Goal: Task Accomplishment & Management: Use online tool/utility

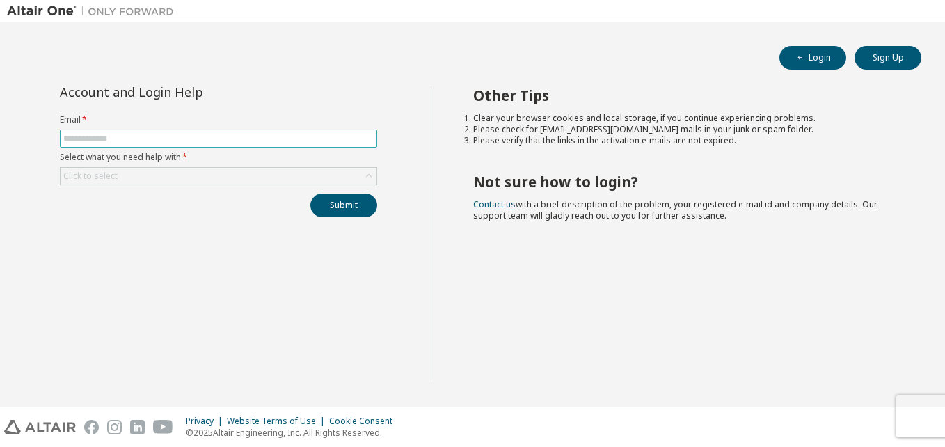
click at [204, 141] on input "text" at bounding box center [218, 138] width 310 height 11
type input "**********"
click at [184, 179] on div "Click to select" at bounding box center [219, 176] width 316 height 17
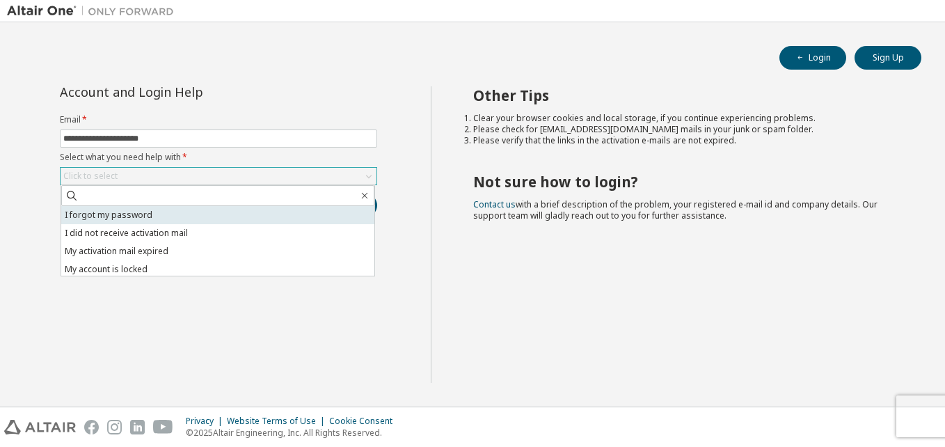
click at [124, 221] on li "I forgot my password" at bounding box center [217, 215] width 313 height 18
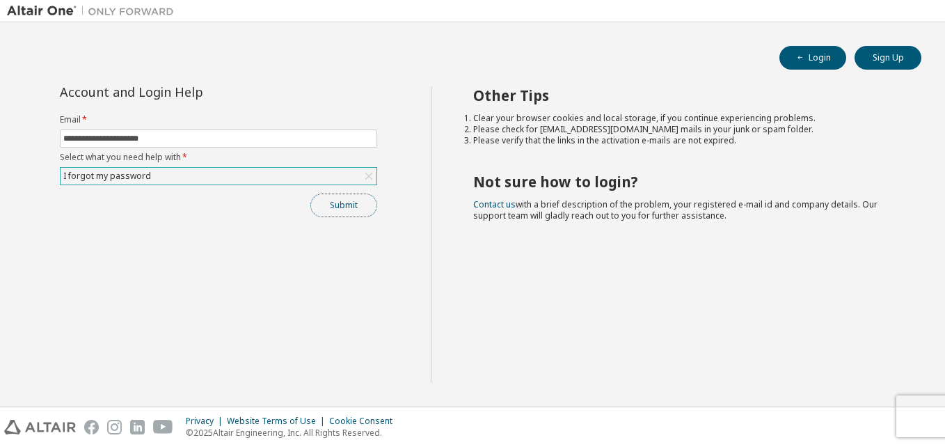
click at [342, 203] on button "Submit" at bounding box center [343, 205] width 67 height 24
click at [820, 58] on button "Login" at bounding box center [812, 58] width 67 height 24
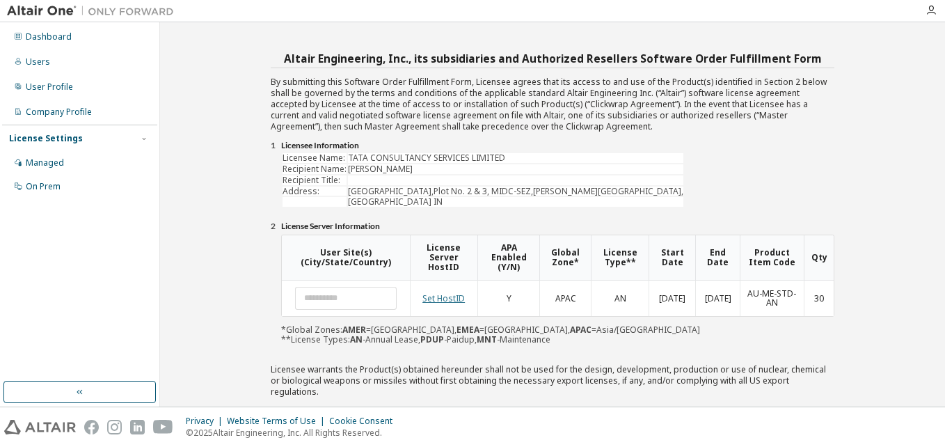
click at [450, 297] on link "Set HostID" at bounding box center [443, 298] width 42 height 12
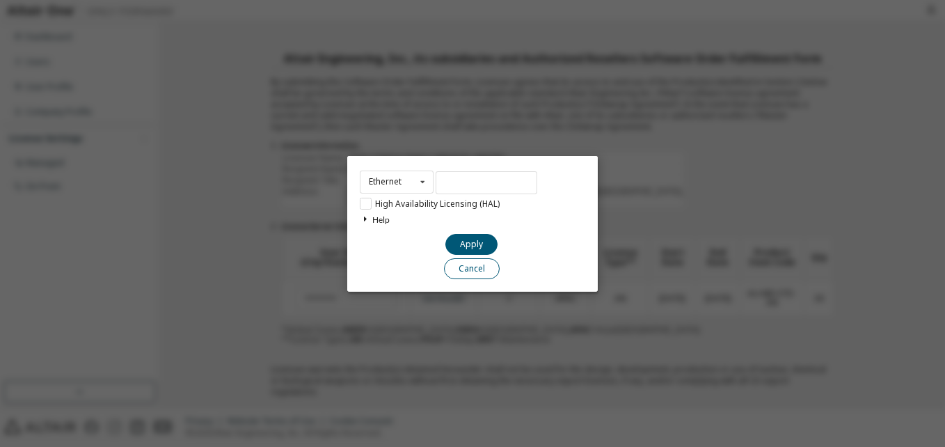
click at [477, 272] on button "Cancel" at bounding box center [472, 267] width 56 height 21
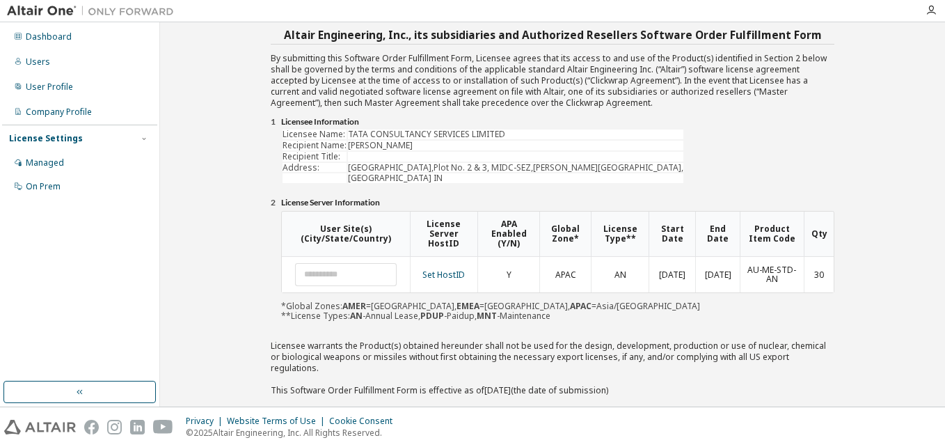
scroll to position [19, 0]
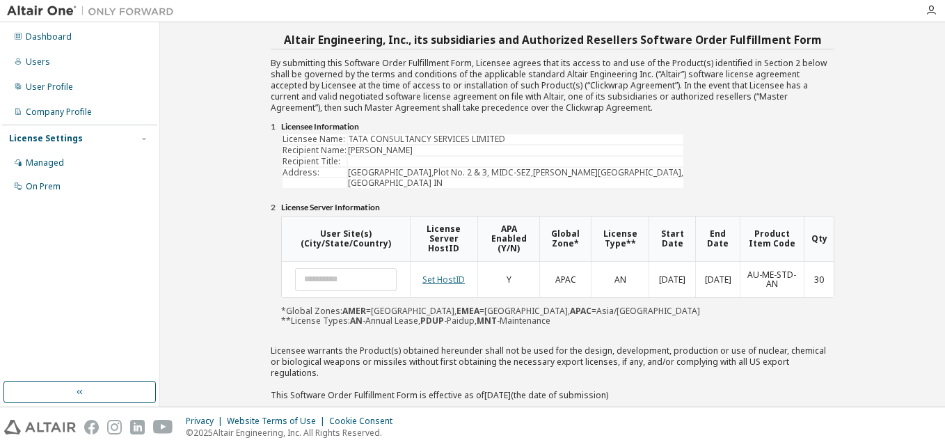
click at [445, 283] on link "Set HostID" at bounding box center [443, 279] width 42 height 12
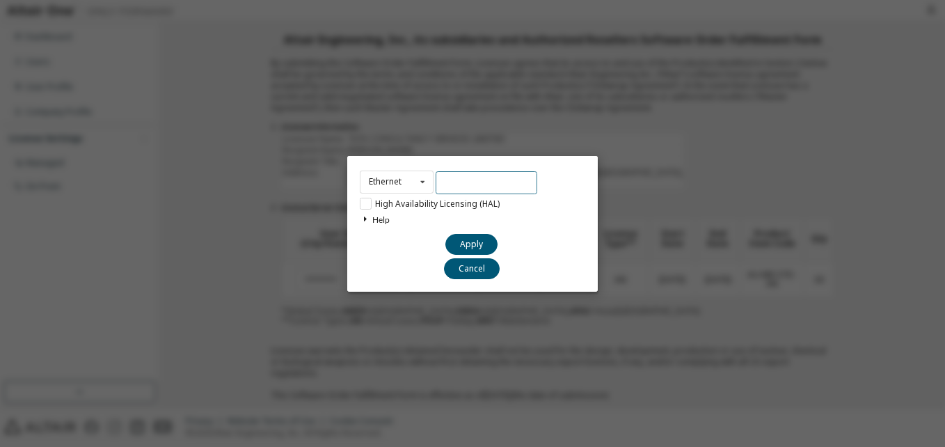
click at [452, 177] on input "text" at bounding box center [487, 182] width 102 height 23
paste input "**********"
type input "**********"
click at [483, 239] on button "Apply" at bounding box center [471, 243] width 52 height 21
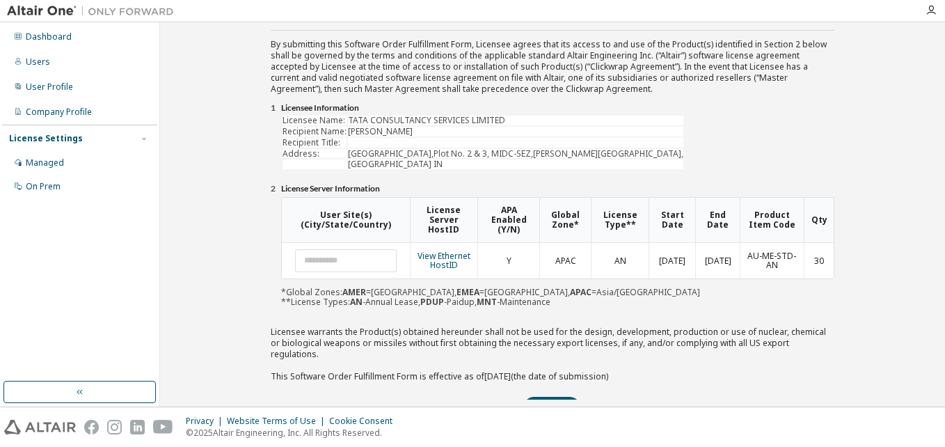
scroll to position [65, 0]
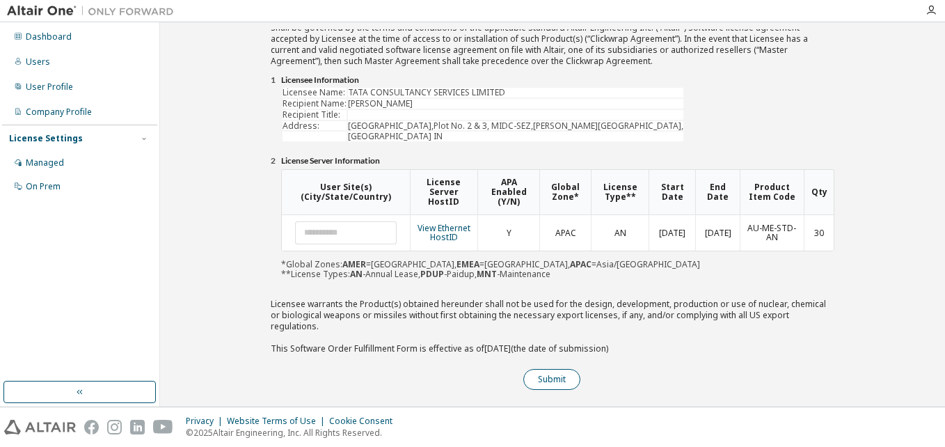
click at [544, 369] on button "Submit" at bounding box center [551, 379] width 57 height 21
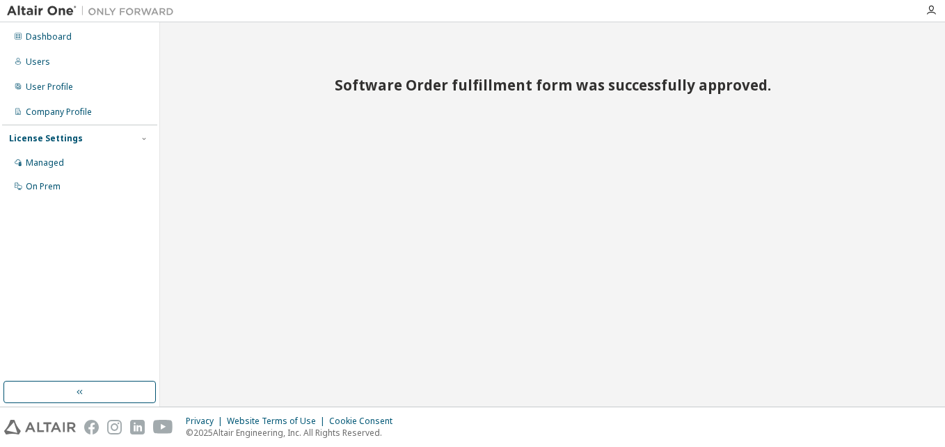
scroll to position [0, 0]
